Goal: Find specific page/section: Find specific page/section

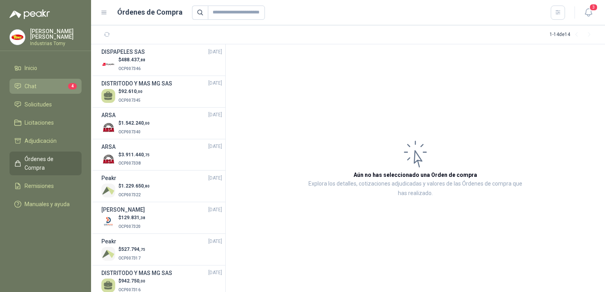
click at [38, 79] on link "Chat 4" at bounding box center [46, 86] width 72 height 15
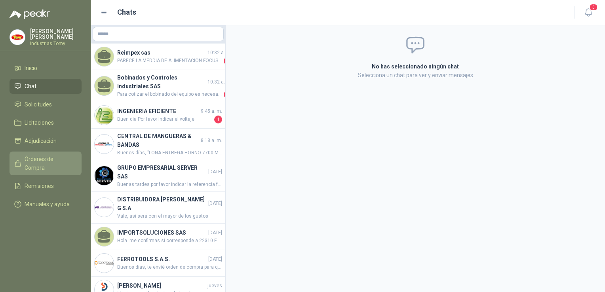
click at [41, 155] on span "Órdenes de Compra" at bounding box center [49, 163] width 49 height 17
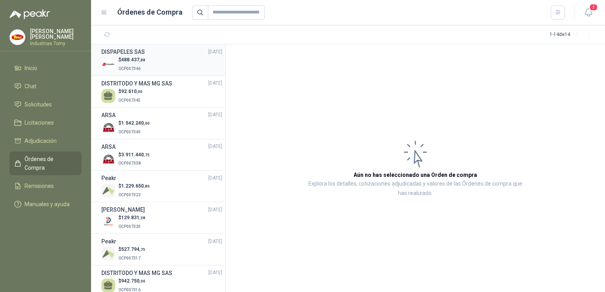
click at [138, 66] on p "OCP007346" at bounding box center [131, 68] width 27 height 9
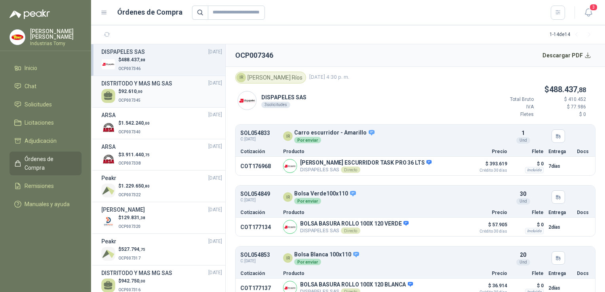
click at [164, 99] on div "$ 92.610 ,00 OCP007345" at bounding box center [161, 96] width 121 height 16
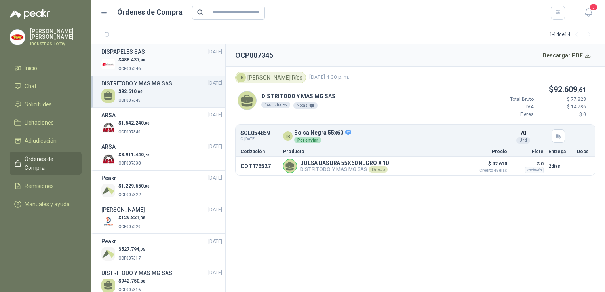
click at [138, 53] on h3 "DISPAPELES SAS" at bounding box center [123, 52] width 44 height 9
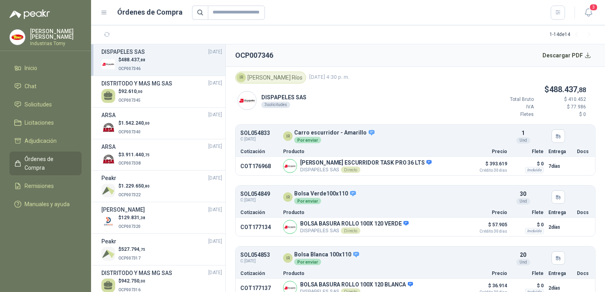
click at [331, 30] on section "1 - 14 de 14" at bounding box center [348, 34] width 514 height 19
click at [417, 95] on div "DISPAPELES SAS 3 solicitudes $ 488.437 ,88 Total Bruto $ 410.452 IVA $ 77.986 F…" at bounding box center [415, 104] width 360 height 41
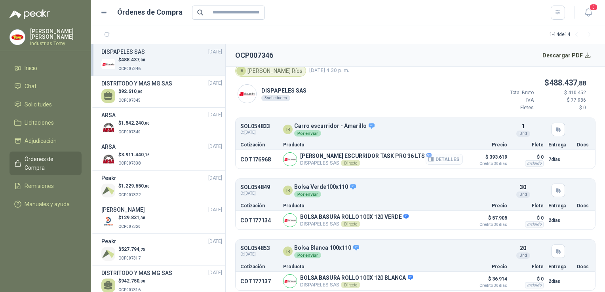
scroll to position [9, 0]
